Goal: Task Accomplishment & Management: Use online tool/utility

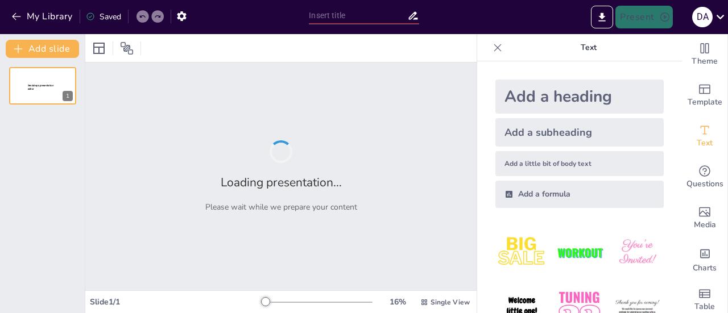
type input "From Ancient Techniques to Modern Applications: Chinese Mathematics in Context"
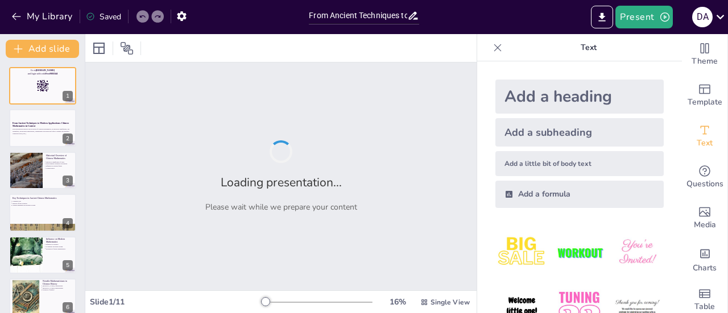
checkbox input "true"
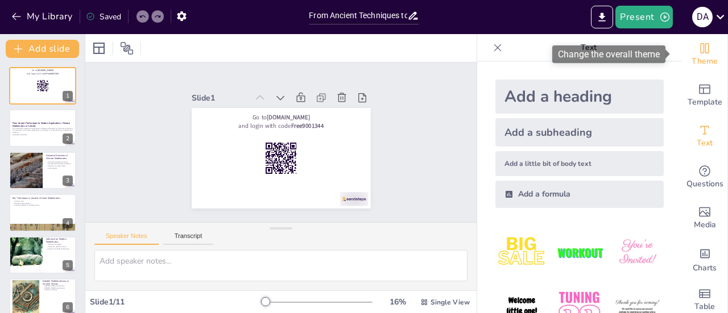
click at [701, 48] on icon "Change the overall theme" at bounding box center [705, 49] width 14 height 14
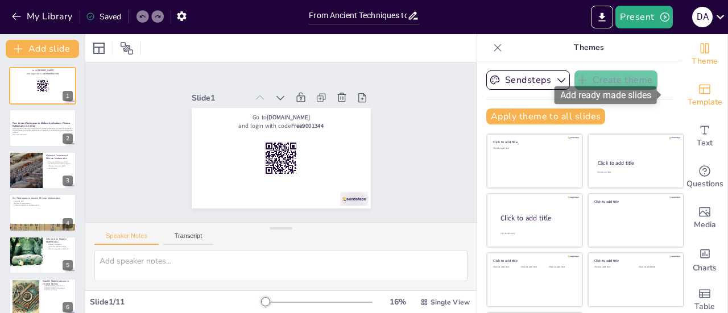
click at [698, 92] on icon "Add ready made slides" at bounding box center [705, 89] width 14 height 14
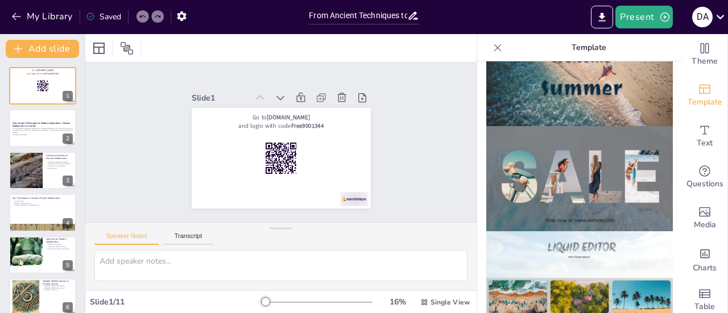
scroll to position [449, 0]
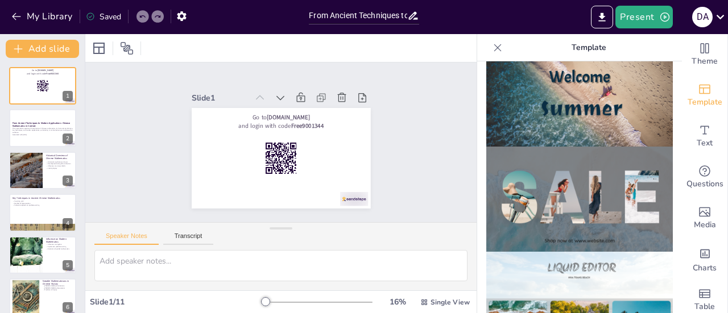
click at [594, 180] on img at bounding box center [579, 199] width 186 height 105
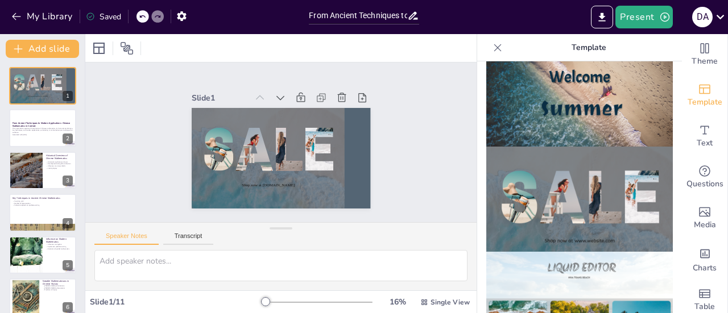
click at [142, 15] on icon at bounding box center [142, 16] width 6 height 3
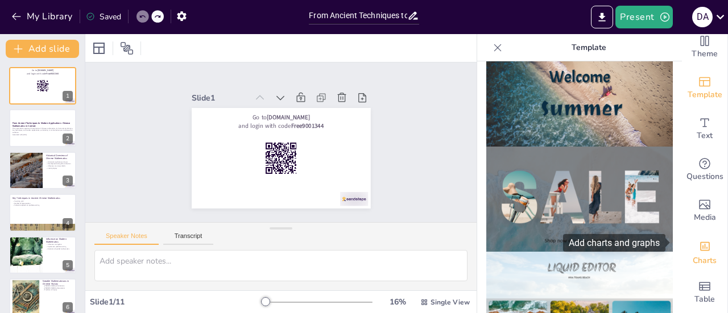
scroll to position [0, 0]
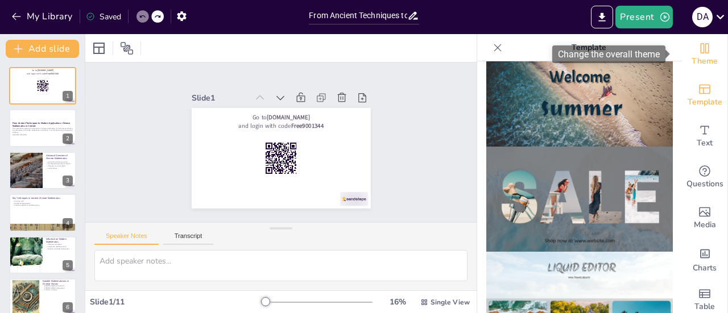
click at [703, 45] on div "Theme" at bounding box center [704, 54] width 45 height 41
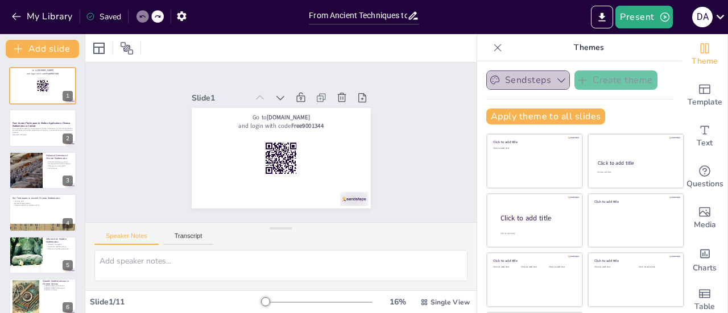
click at [534, 81] on button "Sendsteps" at bounding box center [528, 80] width 84 height 19
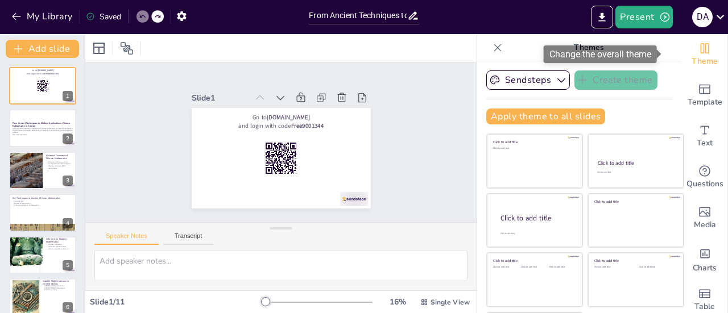
click at [693, 55] on span "Theme" at bounding box center [704, 61] width 26 height 13
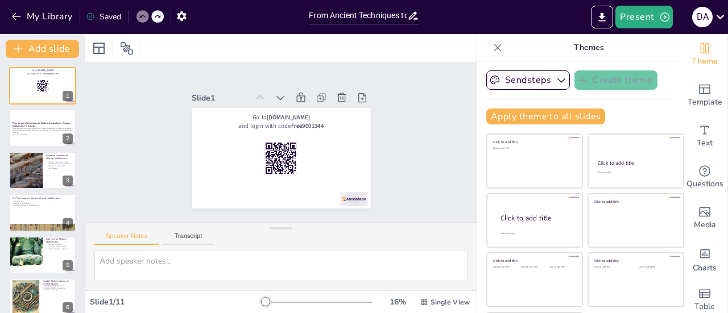
click at [492, 49] on icon at bounding box center [497, 47] width 11 height 11
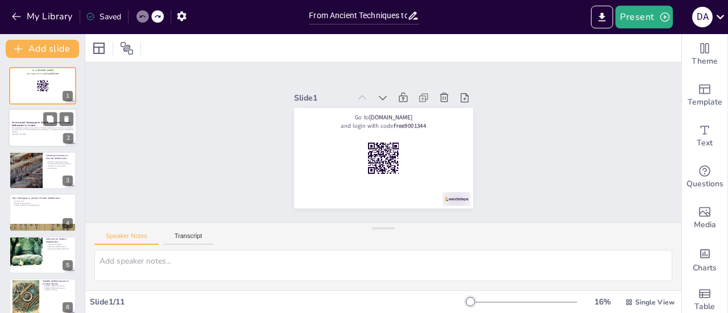
click at [30, 129] on p "This presentation explores the evolution of Chinese mathematics, its historical…" at bounding box center [42, 130] width 61 height 6
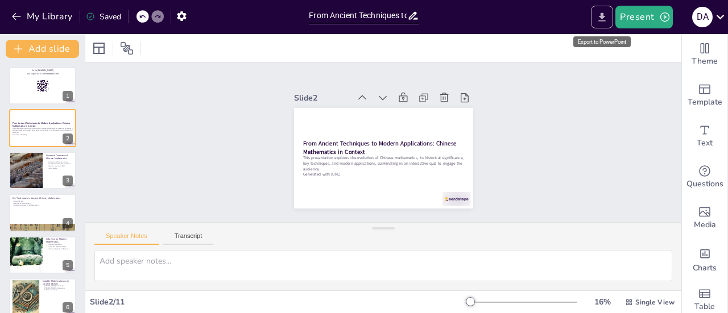
click at [602, 19] on icon "Export to PowerPoint" at bounding box center [602, 17] width 12 height 12
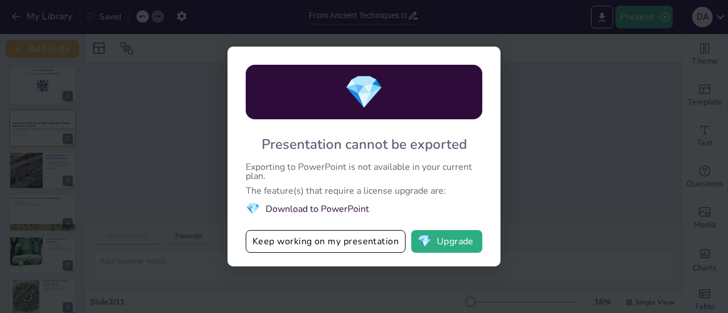
click at [316, 210] on li "💎 Download to PowerPoint" at bounding box center [364, 208] width 237 height 15
click at [583, 138] on div "💎 Presentation cannot be exported Exporting to PowerPoint is not available in y…" at bounding box center [364, 156] width 728 height 313
click at [491, 53] on div "💎 Presentation cannot be exported Exporting to PowerPoint is not available in y…" at bounding box center [363, 157] width 273 height 220
click at [192, 78] on div "💎 Presentation cannot be exported Exporting to PowerPoint is not available in y…" at bounding box center [364, 156] width 728 height 313
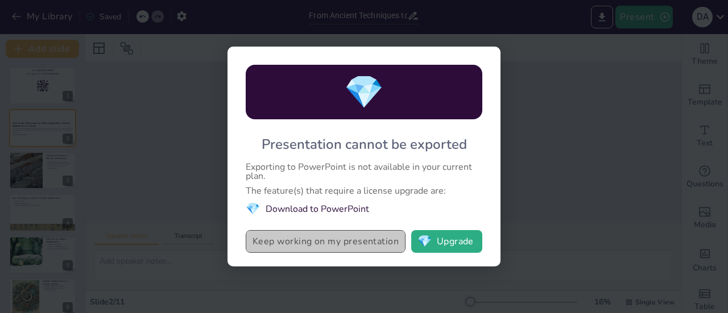
click at [357, 242] on button "Keep working on my presentation" at bounding box center [326, 241] width 160 height 23
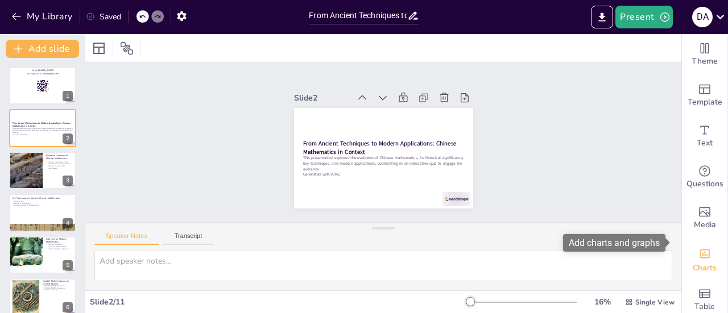
scroll to position [16, 0]
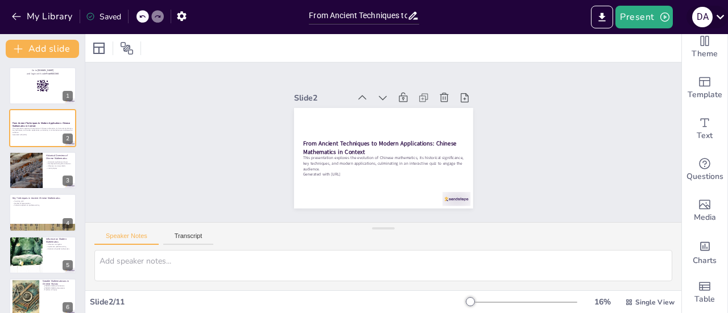
click at [718, 16] on icon at bounding box center [720, 17] width 8 height 5
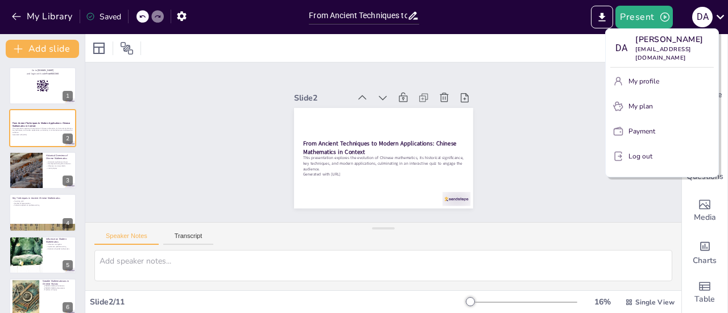
click at [587, 88] on div at bounding box center [364, 156] width 728 height 313
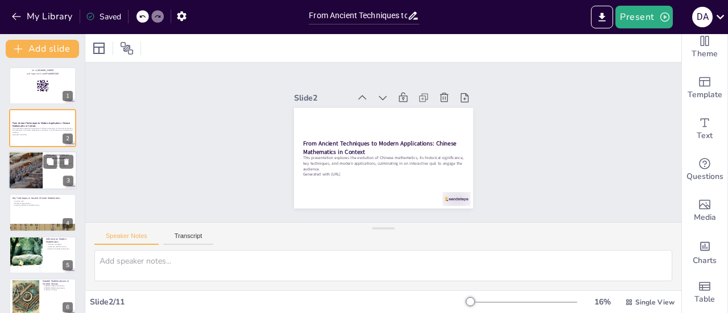
checkbox input "true"
click at [36, 161] on div at bounding box center [25, 170] width 59 height 39
type textarea "The foundational texts of Chinese mathematics, especially "The Nine Chapters on…"
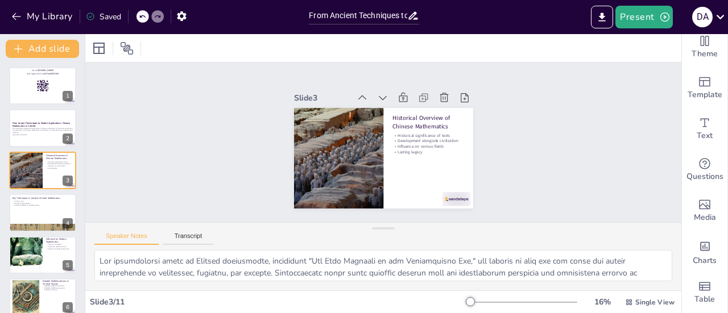
checkbox input "true"
